Goal: Transaction & Acquisition: Purchase product/service

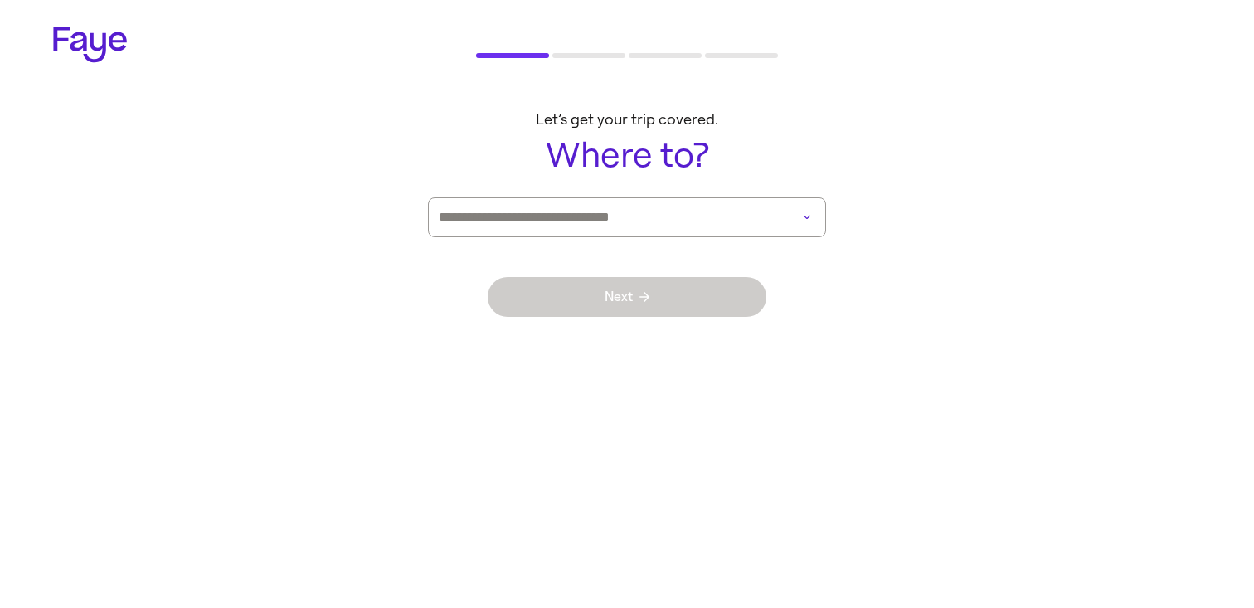
click at [800, 207] on div at bounding box center [627, 217] width 398 height 40
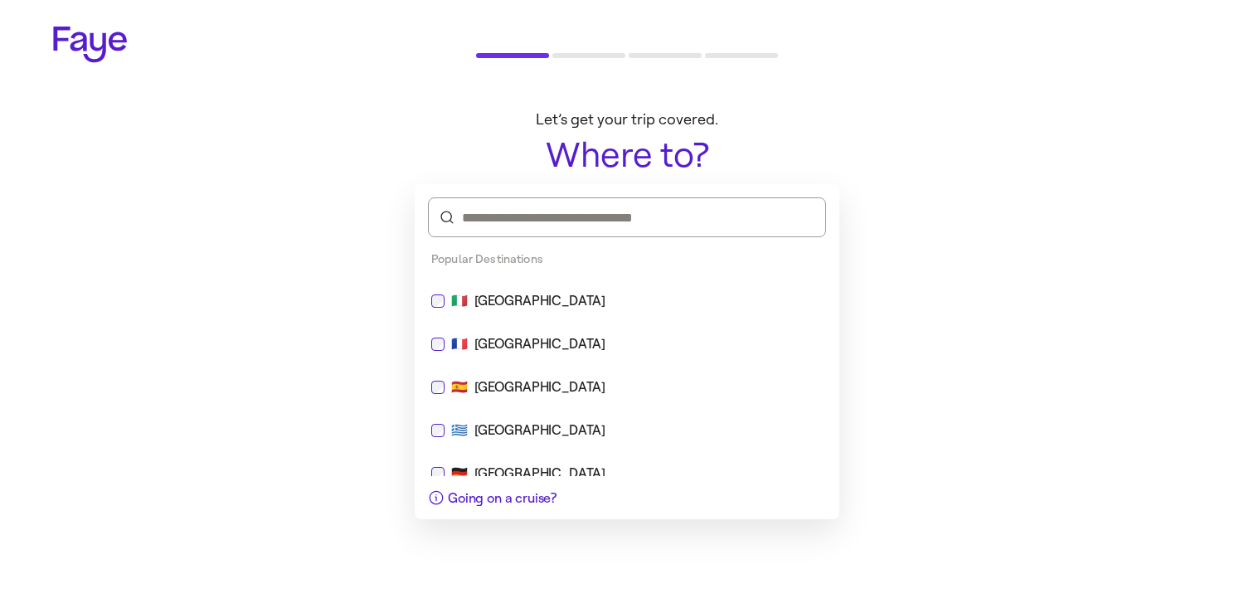
click at [642, 301] on div "🇮🇹 [GEOGRAPHIC_DATA]" at bounding box center [626, 301] width 391 height 20
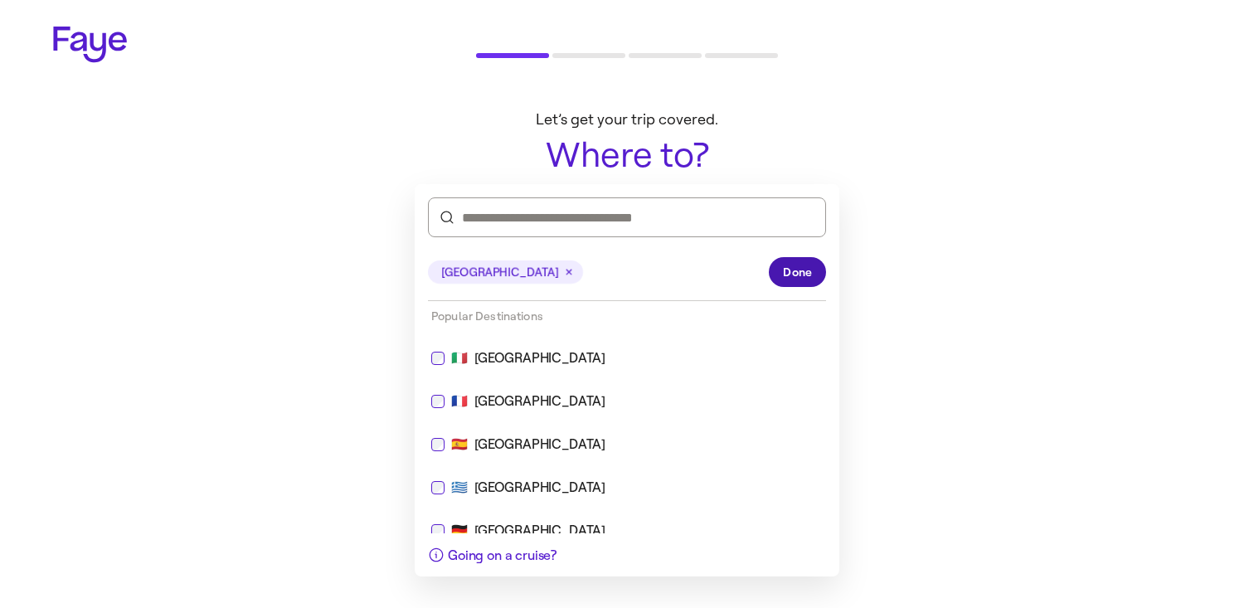
click at [817, 264] on button "Done" at bounding box center [797, 272] width 57 height 30
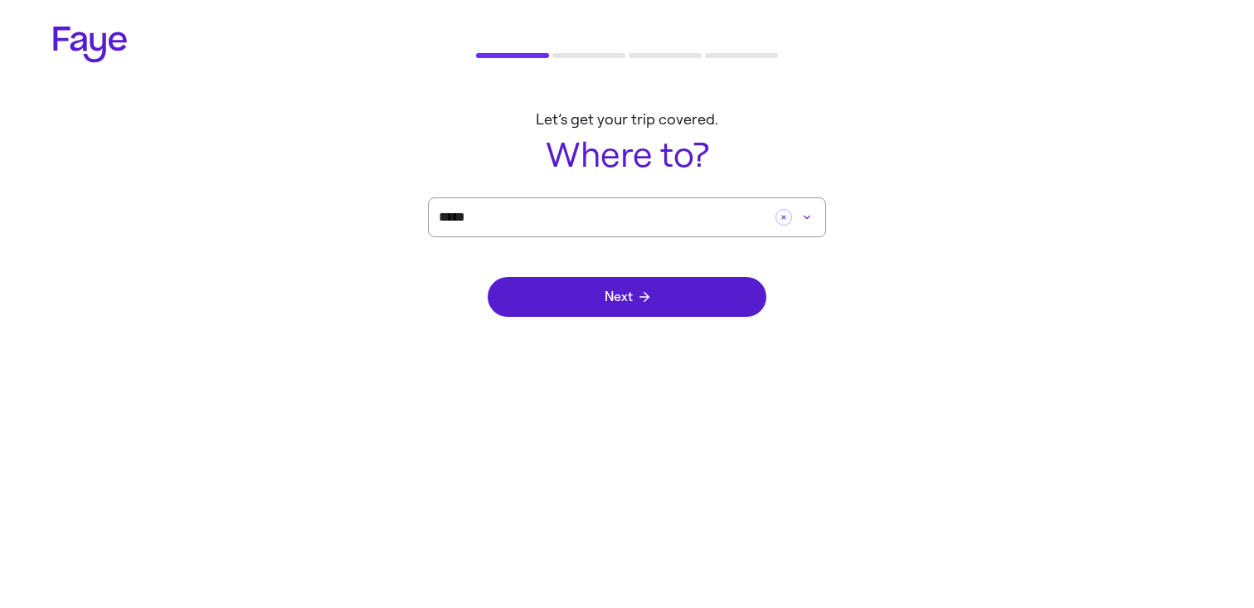
click at [803, 269] on form "***** Next" at bounding box center [627, 276] width 398 height 159
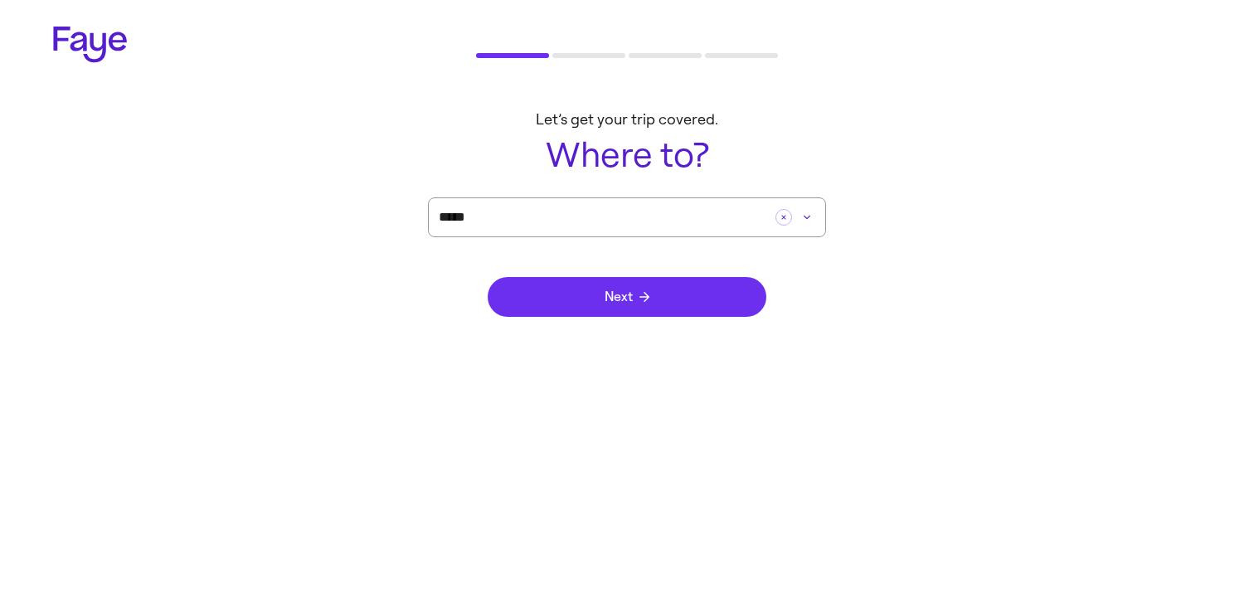
click at [715, 304] on button "Next" at bounding box center [626, 297] width 279 height 40
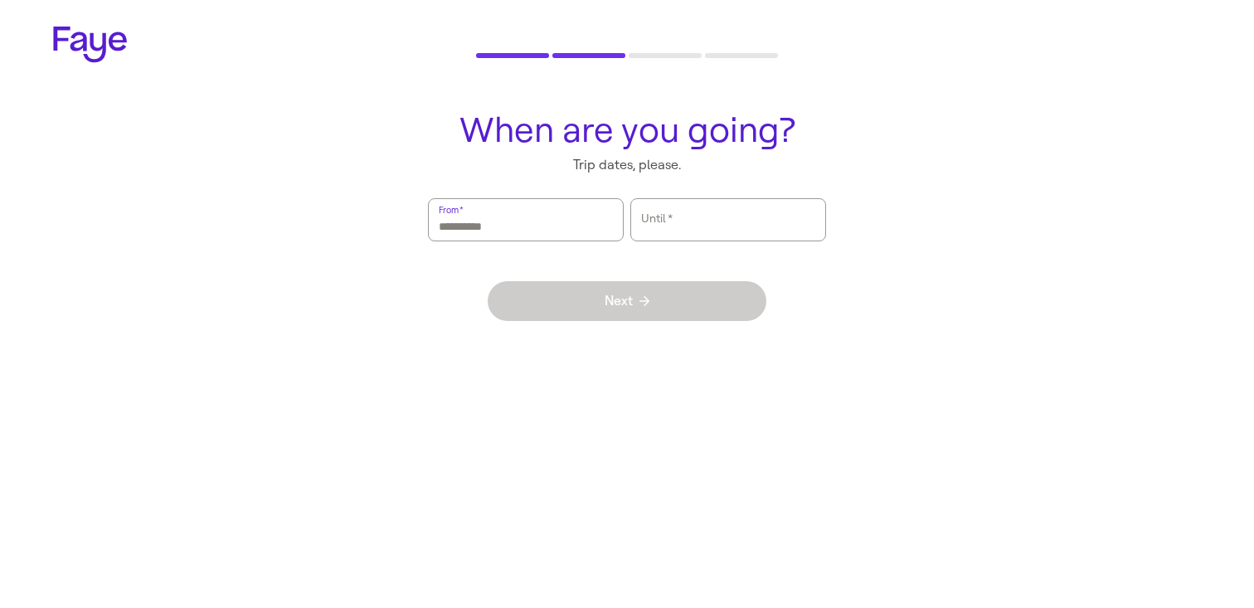
click at [495, 219] on input "From   *" at bounding box center [526, 220] width 174 height 38
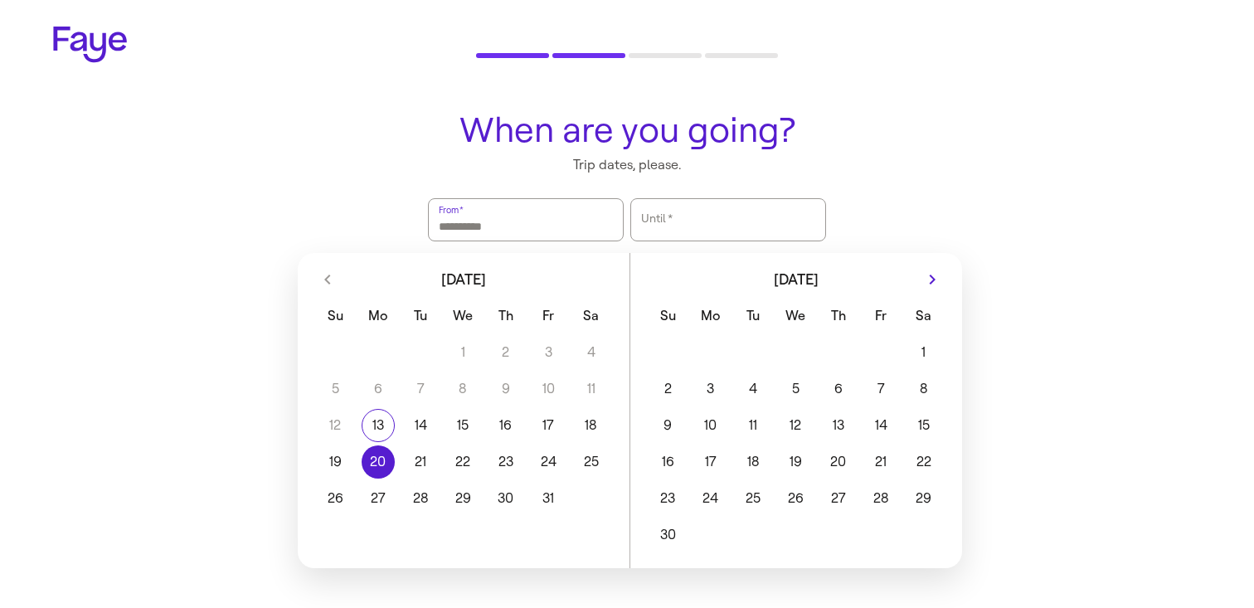
click at [387, 473] on button "20" at bounding box center [378, 461] width 42 height 33
click at [507, 471] on button "23" at bounding box center [505, 461] width 42 height 33
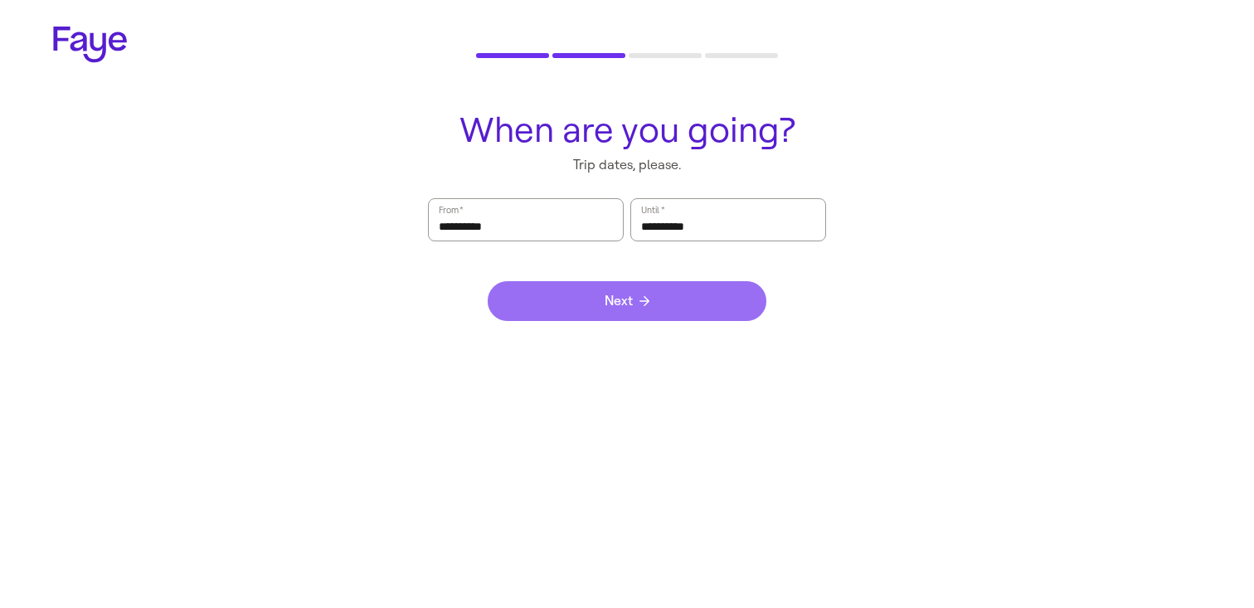
click at [631, 303] on span "Next" at bounding box center [626, 300] width 45 height 13
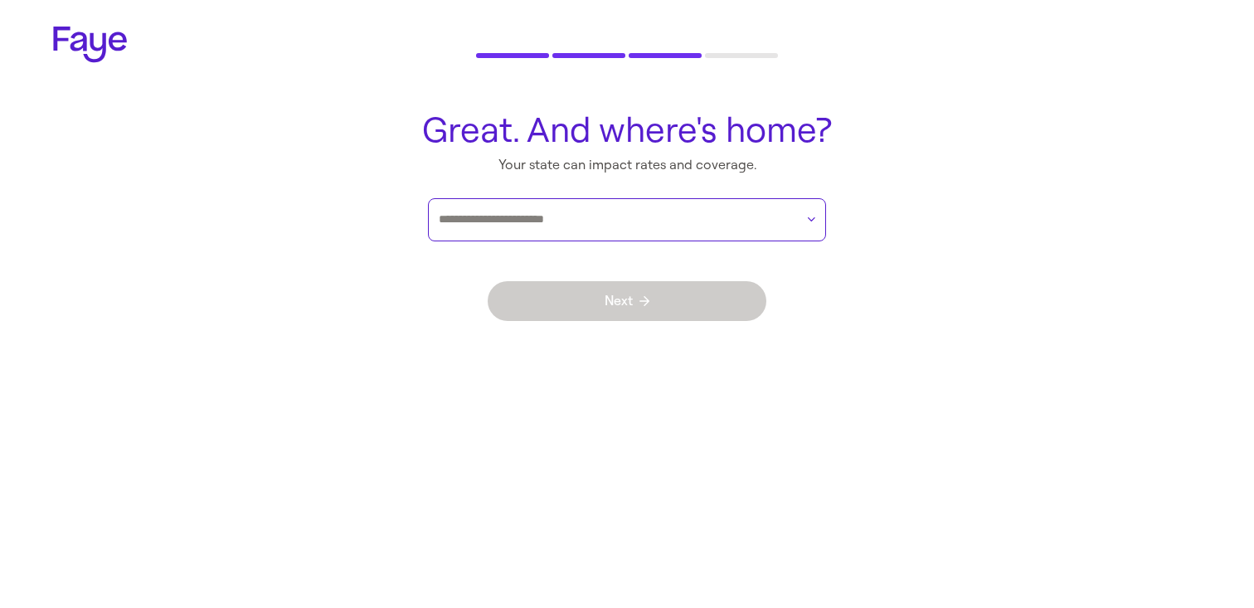
click at [581, 230] on input "text" at bounding box center [617, 219] width 356 height 25
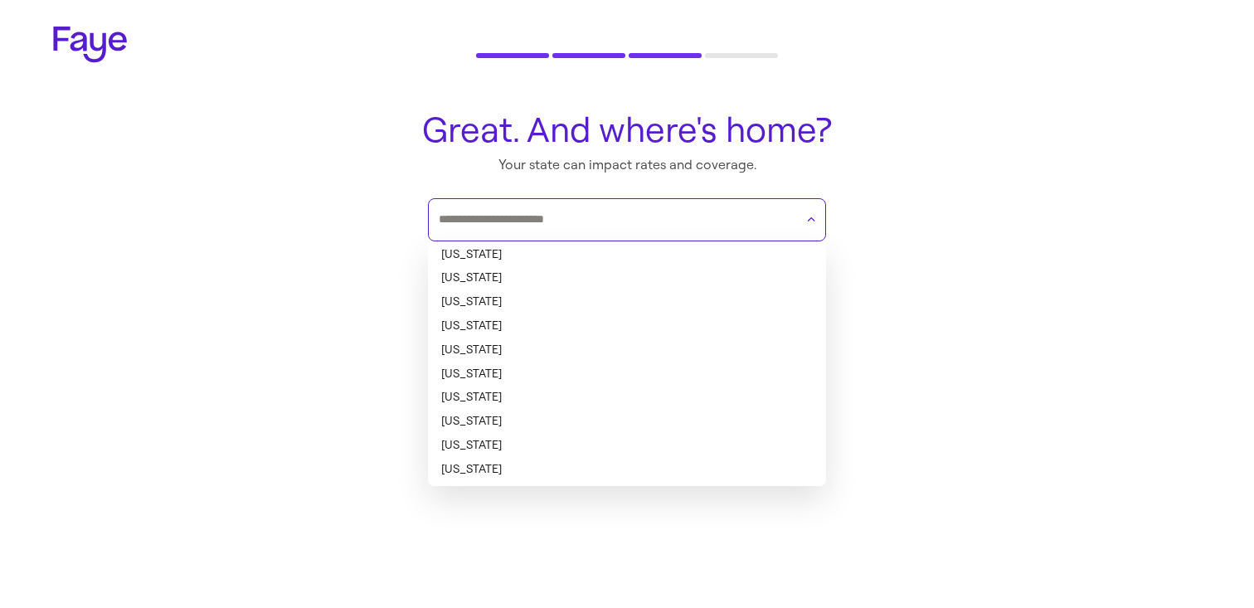
click at [561, 253] on li "[US_STATE]" at bounding box center [627, 255] width 398 height 24
type input "*******"
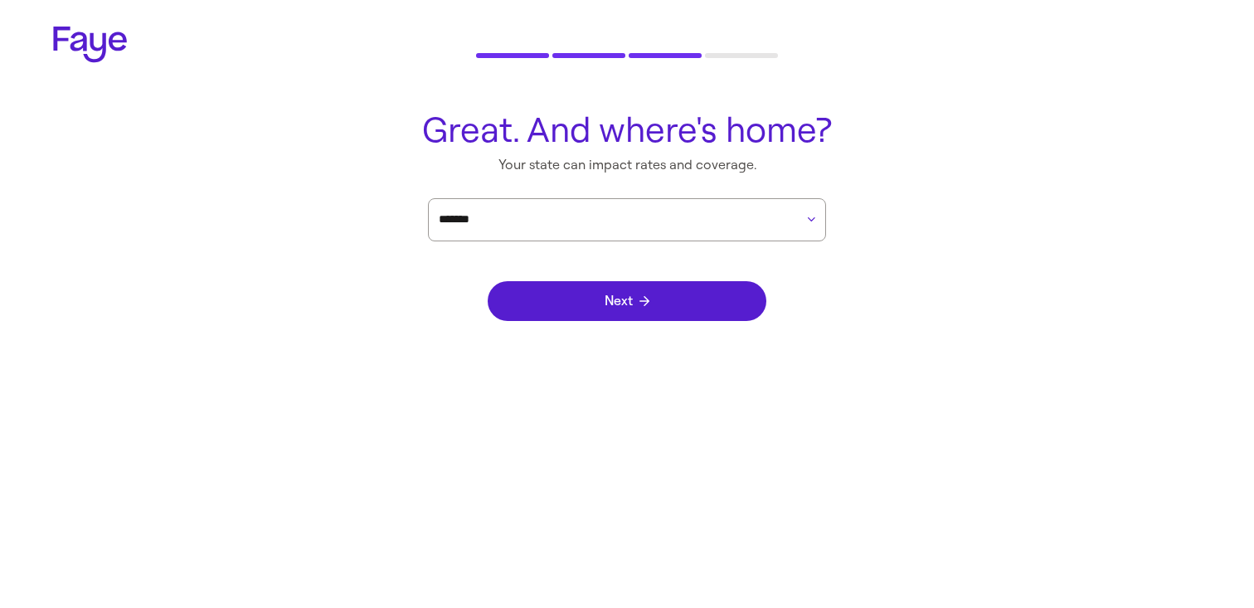
click at [587, 279] on div "Next" at bounding box center [626, 300] width 279 height 119
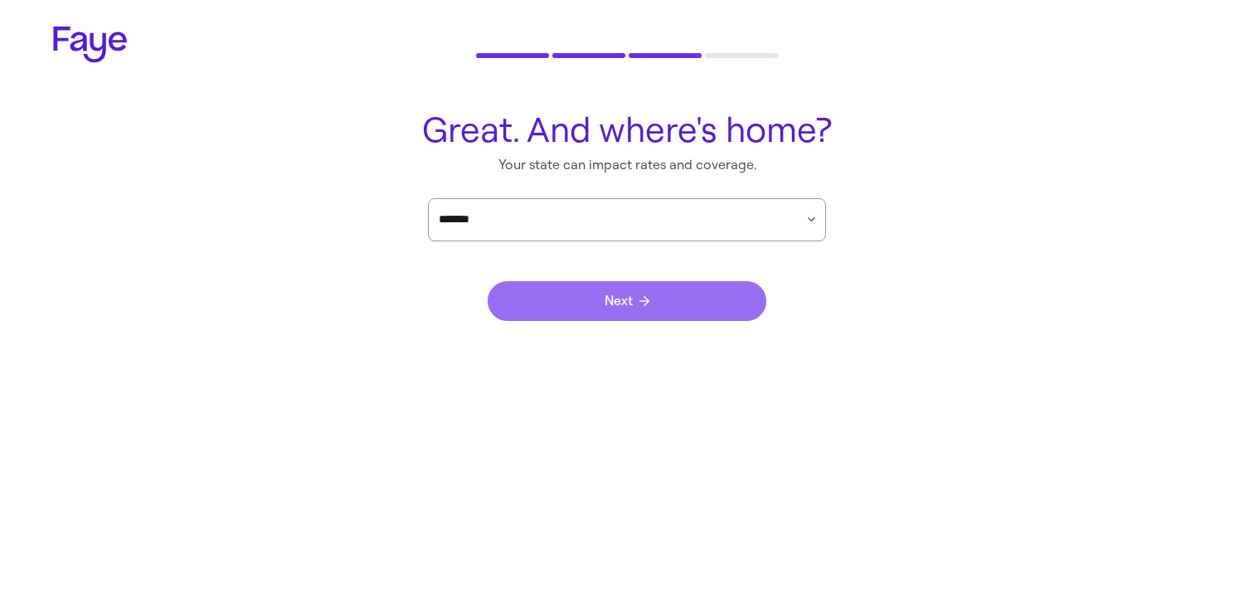
click at [587, 302] on button "Next" at bounding box center [626, 301] width 279 height 40
